Goal: Navigation & Orientation: Find specific page/section

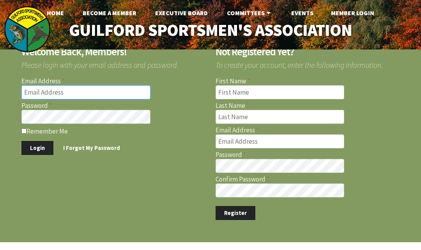
type input "[EMAIL_ADDRESS][DOMAIN_NAME]"
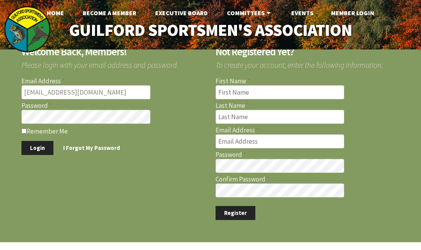
click at [42, 149] on button "Login" at bounding box center [37, 148] width 32 height 14
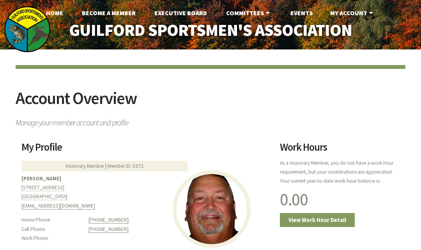
click at [354, 11] on link "My Account" at bounding box center [352, 13] width 57 height 16
click at [364, 14] on link "My Account" at bounding box center [352, 13] width 57 height 16
click at [353, 12] on link "My Account" at bounding box center [352, 13] width 57 height 16
click at [347, 25] on nav "Home Become A Member Executive Board Committees Archery Fish Stocking Game Stoc…" at bounding box center [210, 13] width 421 height 26
click at [342, 11] on link "My Account" at bounding box center [352, 13] width 57 height 16
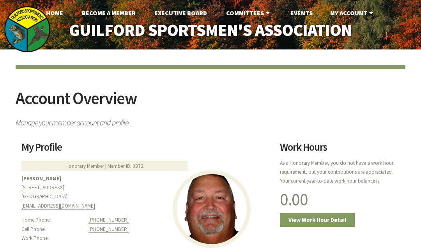
click at [347, 14] on link "My Account" at bounding box center [352, 13] width 57 height 16
